Goal: Task Accomplishment & Management: Manage account settings

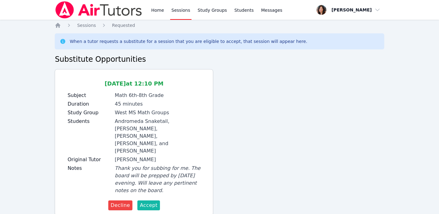
click at [144, 202] on span "Accept" at bounding box center [149, 205] width 18 height 7
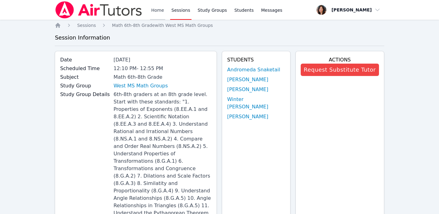
click at [157, 10] on link "Home" at bounding box center [157, 10] width 15 height 20
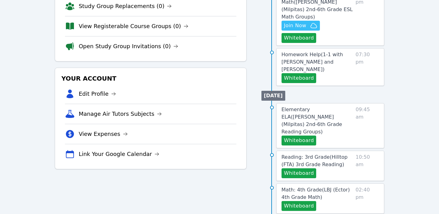
scroll to position [116, 0]
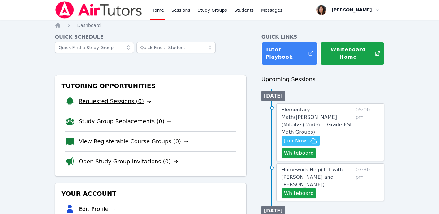
click at [113, 97] on link "Requested Sessions (0)" at bounding box center [115, 101] width 73 height 9
